Goal: Navigation & Orientation: Find specific page/section

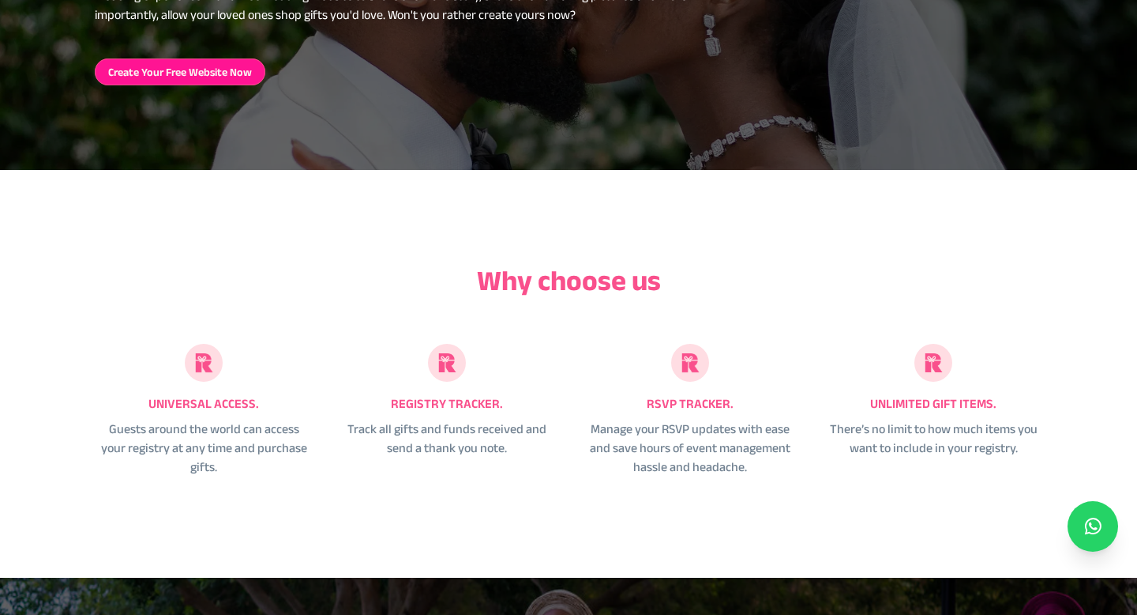
scroll to position [1687, 0]
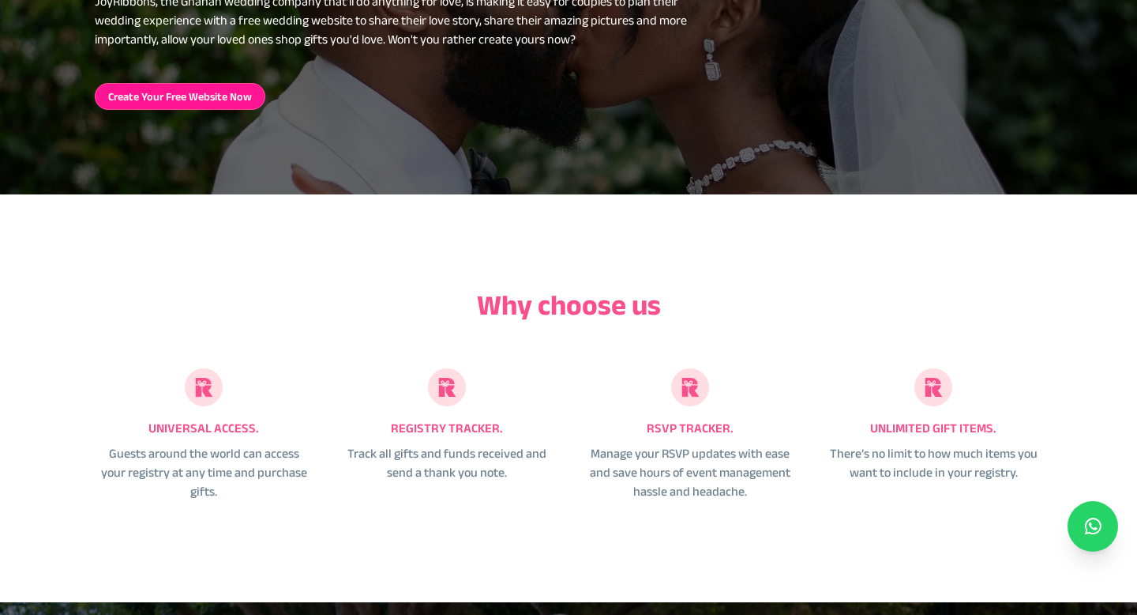
click at [737, 242] on div "Why choose us unlimited gift items. There’s no limit to how much items you want…" at bounding box center [568, 398] width 1137 height 408
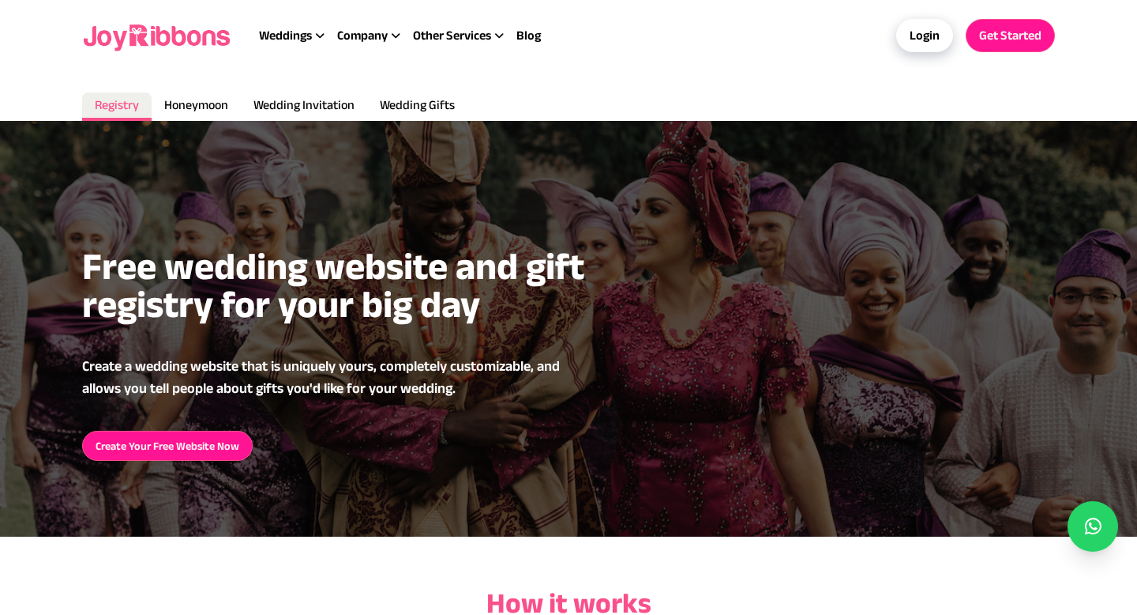
scroll to position [0, 0]
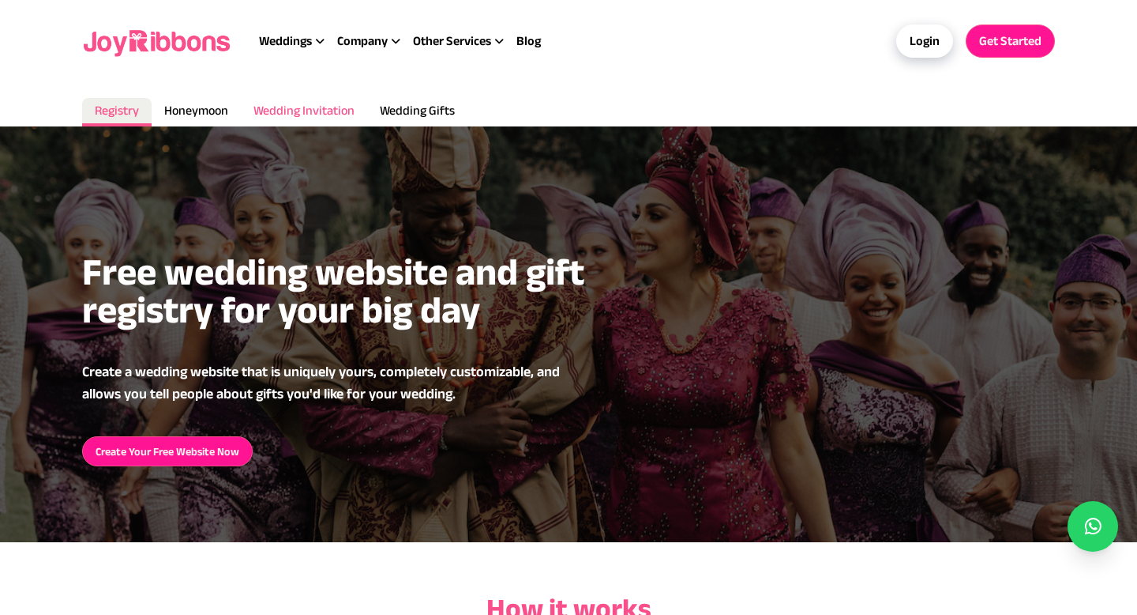
click at [309, 107] on span "Wedding Invitation" at bounding box center [304, 109] width 101 height 13
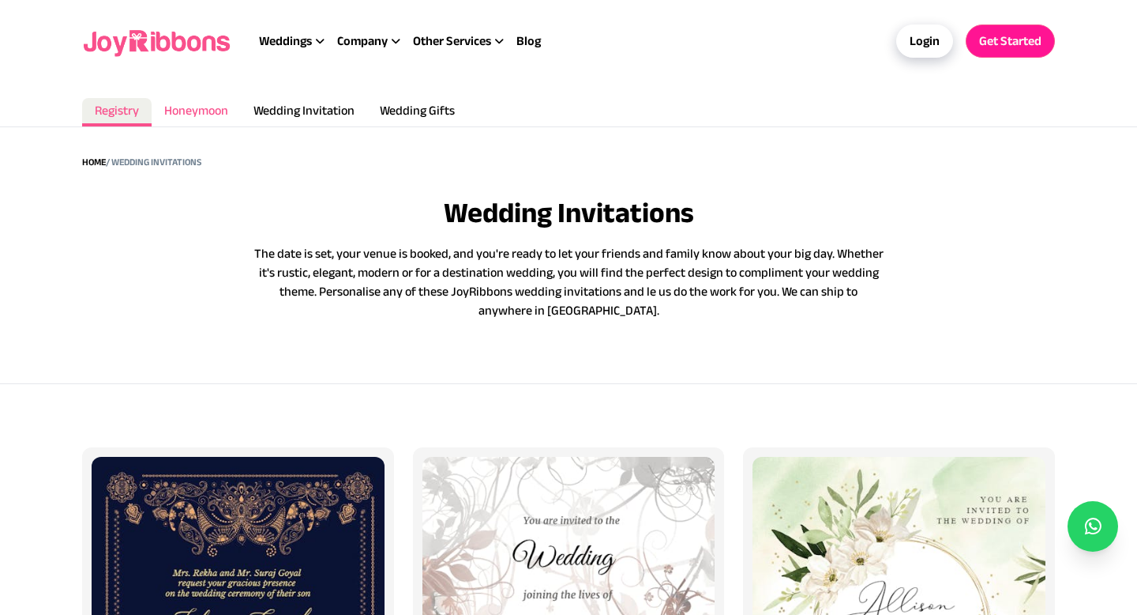
click at [194, 112] on span "Honeymoon" at bounding box center [196, 109] width 64 height 13
click at [393, 104] on span "Wedding Gifts" at bounding box center [417, 109] width 75 height 13
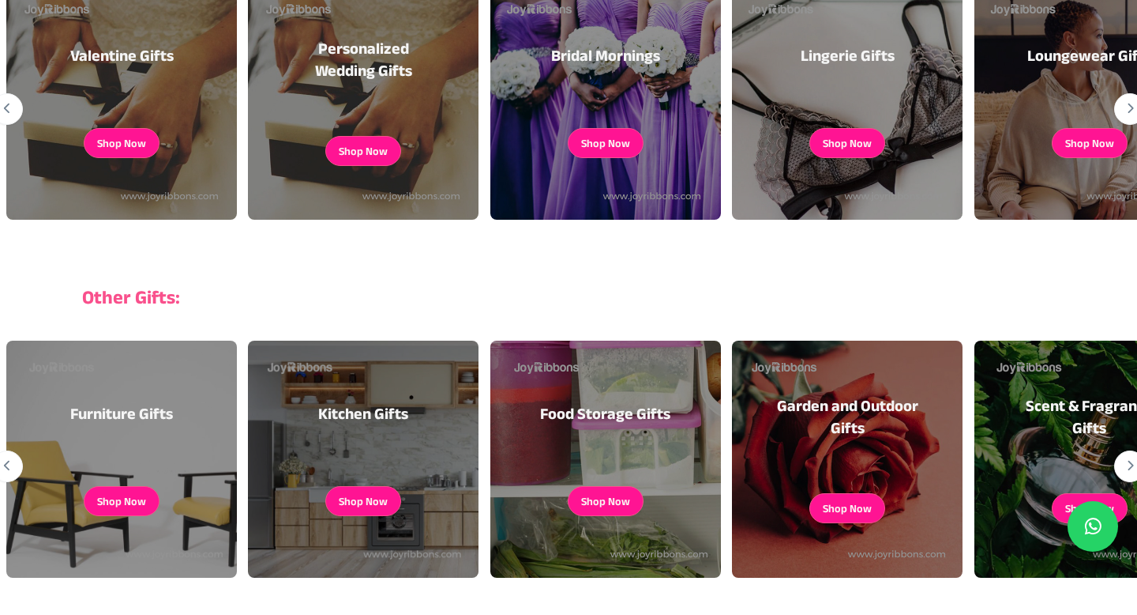
scroll to position [419, 0]
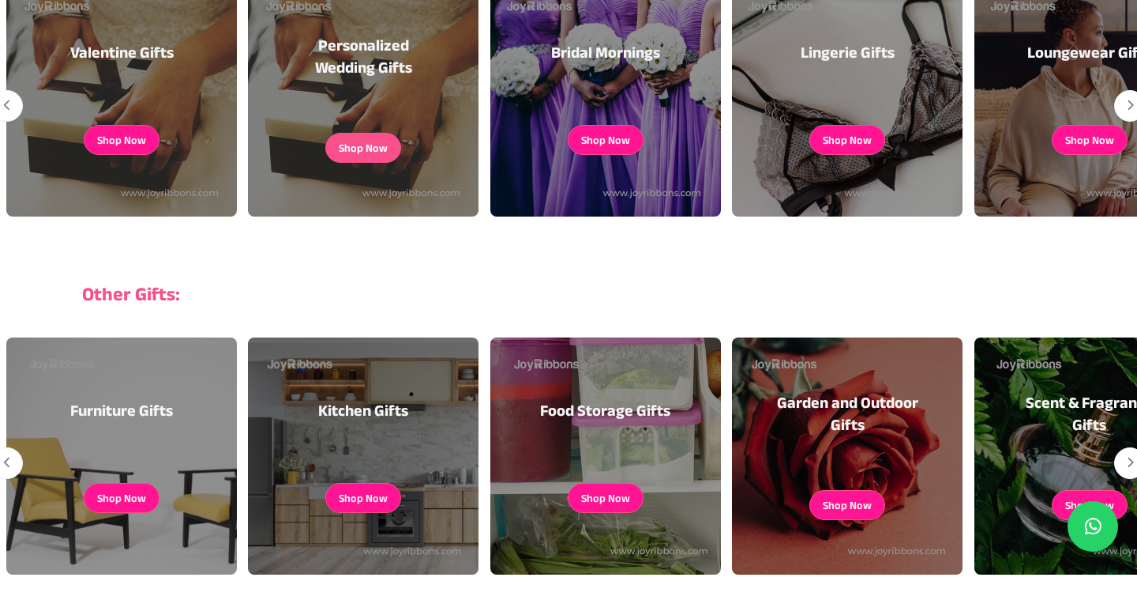
click at [372, 142] on button "Shop Now" at bounding box center [363, 148] width 49 height 16
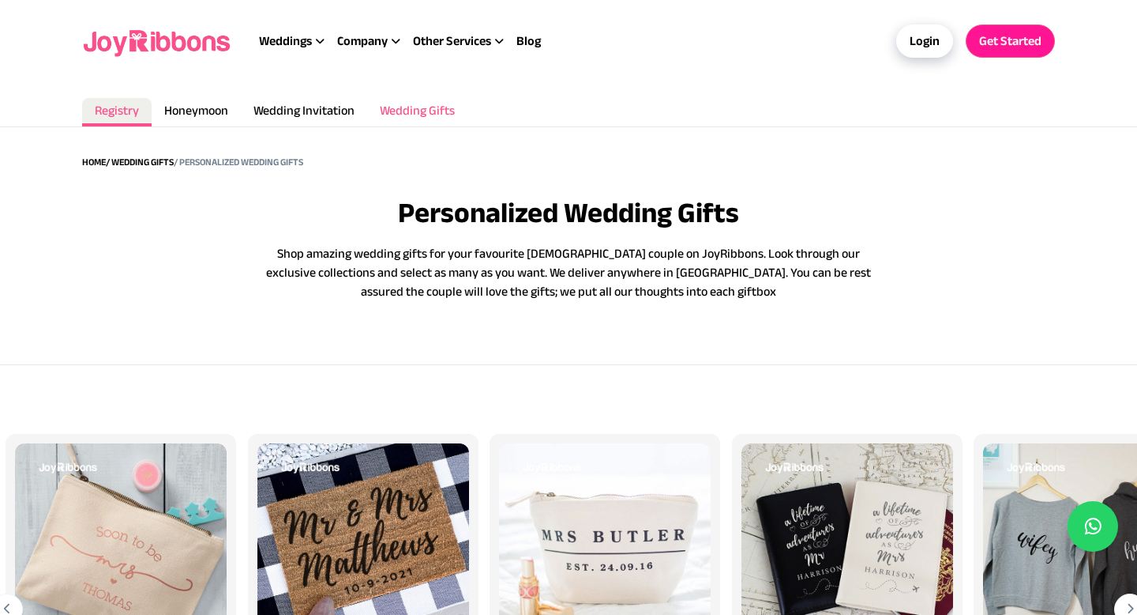
click at [404, 113] on span "Wedding Gifts" at bounding box center [417, 109] width 75 height 13
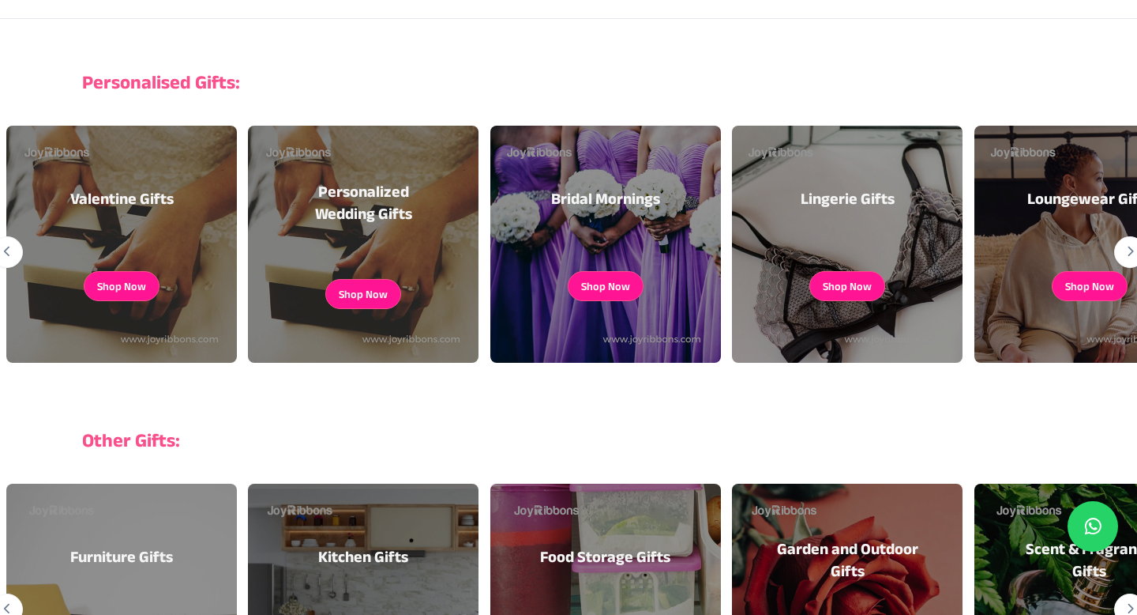
scroll to position [295, 0]
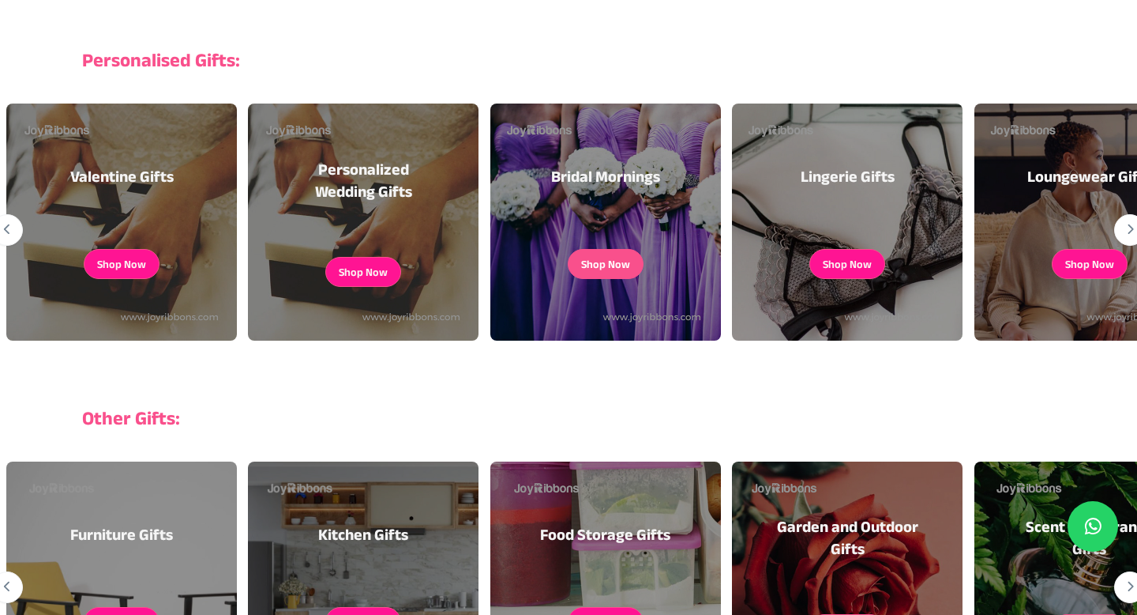
click at [597, 253] on link "Shop Now" at bounding box center [606, 264] width 76 height 30
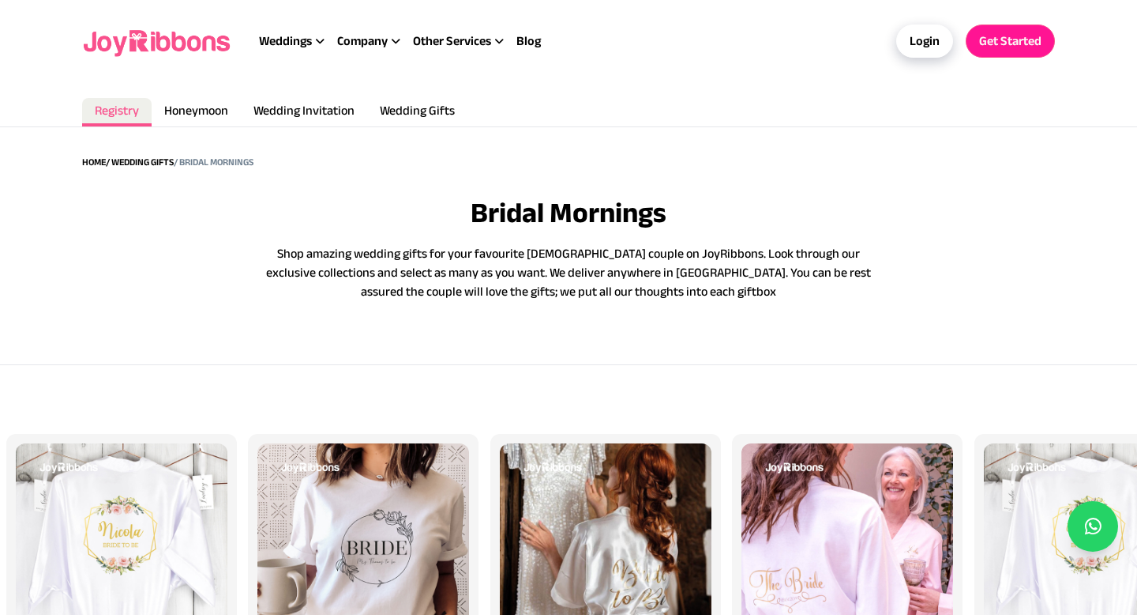
click at [120, 36] on img at bounding box center [158, 41] width 152 height 51
